Goal: Information Seeking & Learning: Understand process/instructions

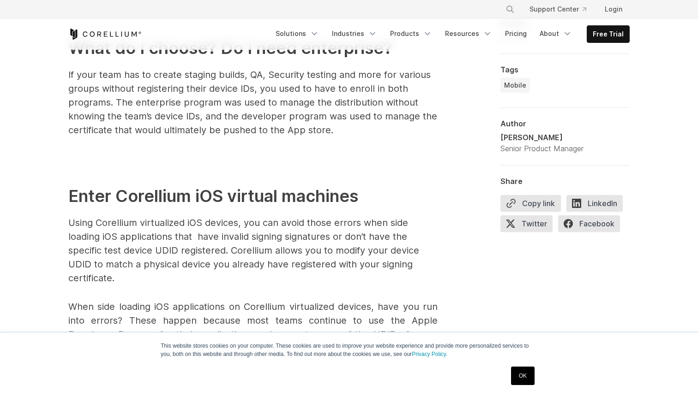
scroll to position [1077, 0]
click at [520, 373] on link "OK" at bounding box center [523, 376] width 24 height 18
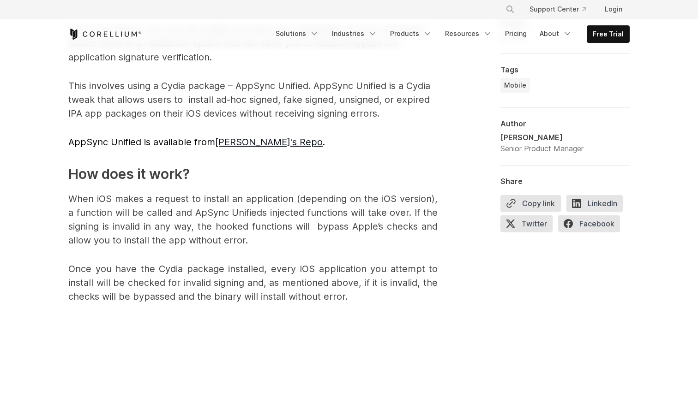
scroll to position [2170, 0]
click at [240, 139] on link "[PERSON_NAME]'s Repo" at bounding box center [269, 141] width 108 height 11
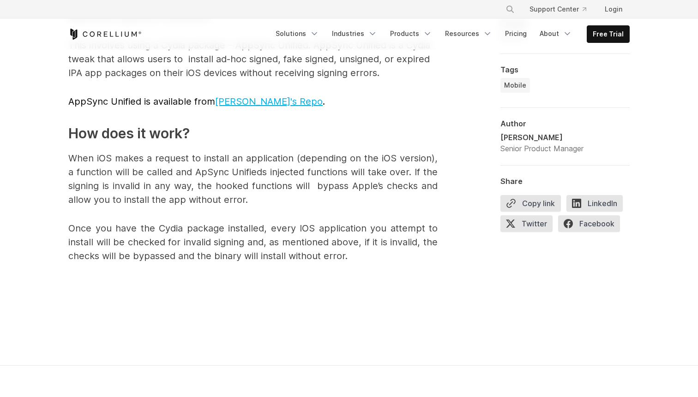
scroll to position [2209, 0]
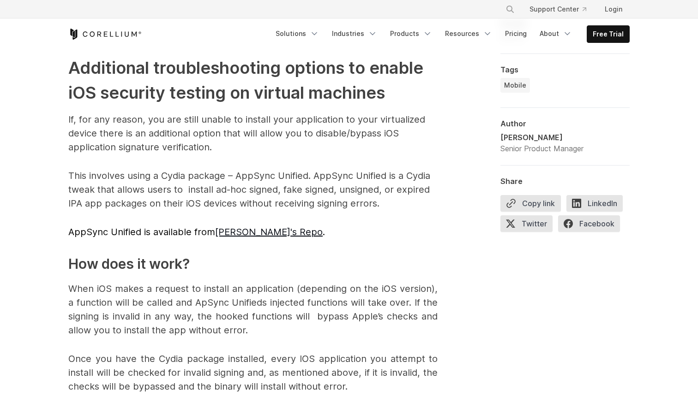
scroll to position [2079, 0]
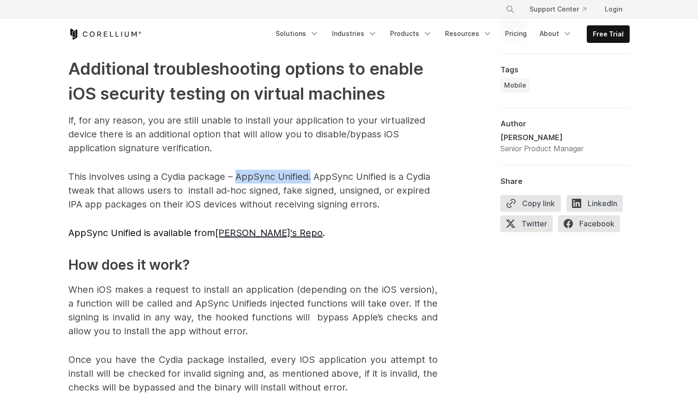
drag, startPoint x: 309, startPoint y: 175, endPoint x: 238, endPoint y: 173, distance: 71.6
click at [238, 173] on p "This involves using a Cydia package – AppSync Unified. AppSync Unified is a Cyd…" at bounding box center [252, 191] width 369 height 42
copy p "AppSync Unified."
